Goal: Information Seeking & Learning: Learn about a topic

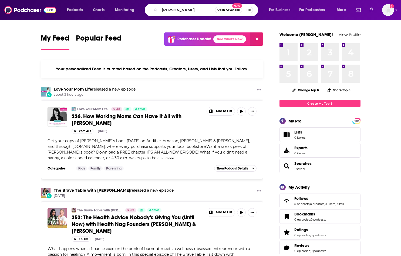
type input "[PERSON_NAME]"
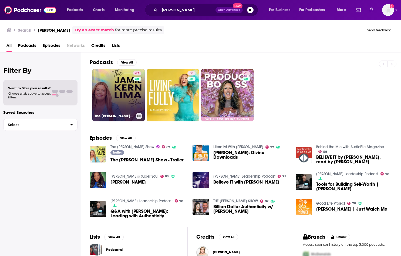
click at [118, 83] on link "67 The [PERSON_NAME] Show" at bounding box center [118, 95] width 52 height 52
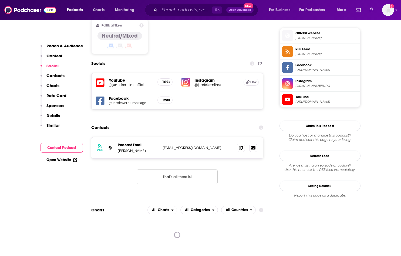
scroll to position [440, 0]
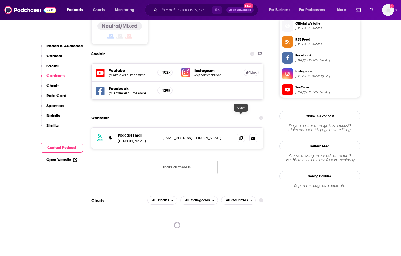
click at [238, 134] on span at bounding box center [241, 138] width 8 height 8
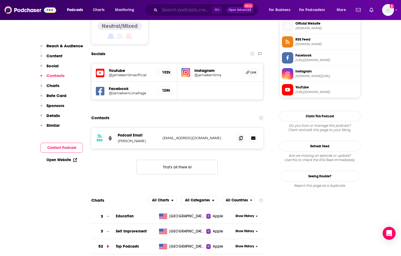
click at [160, 9] on input "Search podcasts, credits, & more..." at bounding box center [186, 10] width 52 height 9
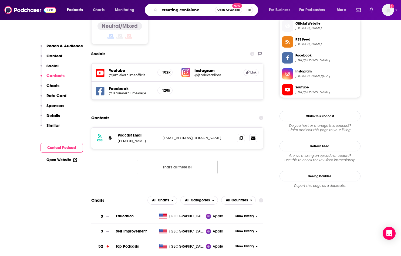
type input "creating confeience"
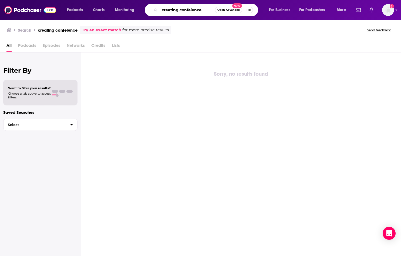
click at [207, 9] on input "creating confeience" at bounding box center [187, 10] width 55 height 9
type input "creating confidence"
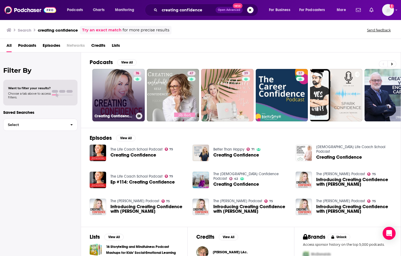
click at [121, 91] on link "76 Creating Confidence with [PERSON_NAME]" at bounding box center [118, 95] width 52 height 52
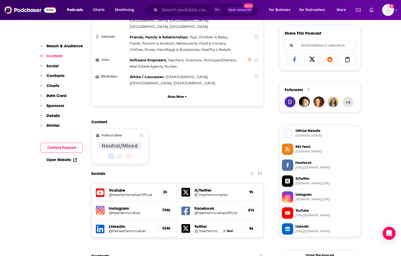
scroll to position [344, 0]
